Goal: Task Accomplishment & Management: Manage account settings

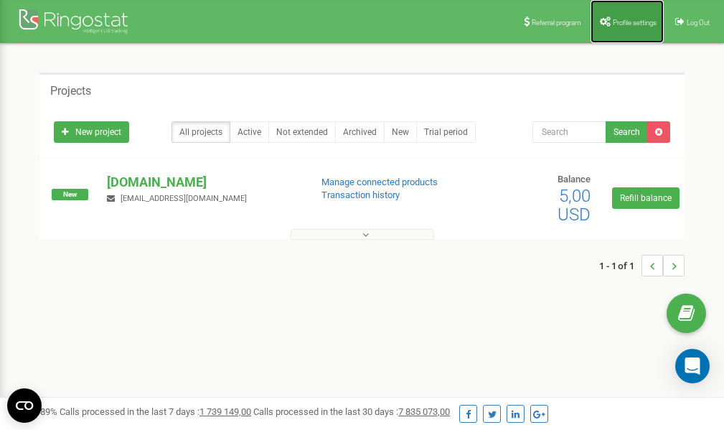
click at [626, 22] on span "Profile settings" at bounding box center [635, 23] width 44 height 8
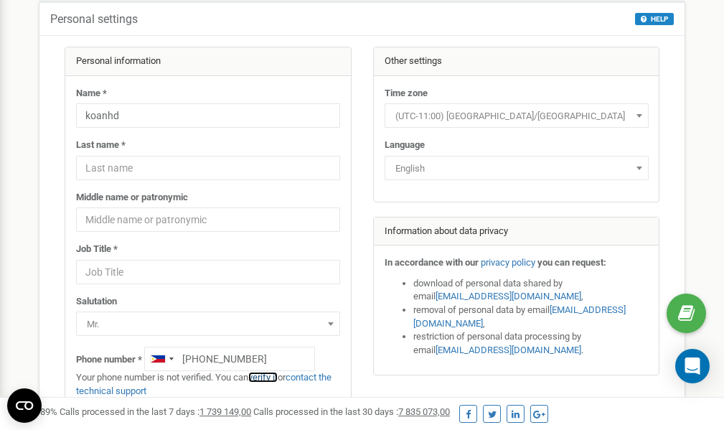
click at [272, 377] on link "verify it" at bounding box center [262, 377] width 29 height 11
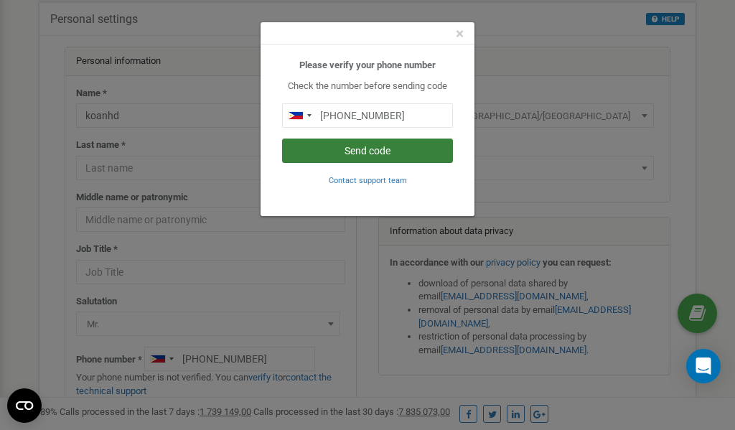
click at [373, 153] on button "Send code" at bounding box center [367, 151] width 171 height 24
